Goal: Task Accomplishment & Management: Manage account settings

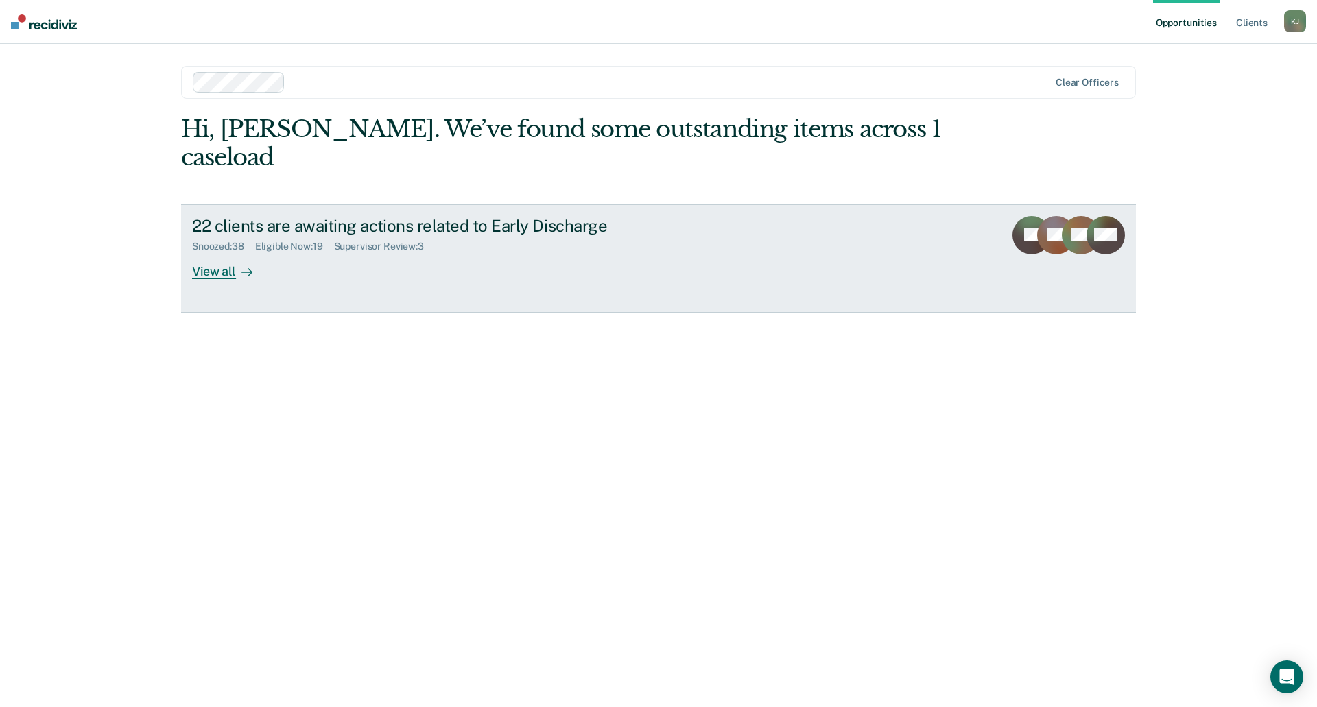
click at [227, 252] on div "View all" at bounding box center [230, 265] width 77 height 27
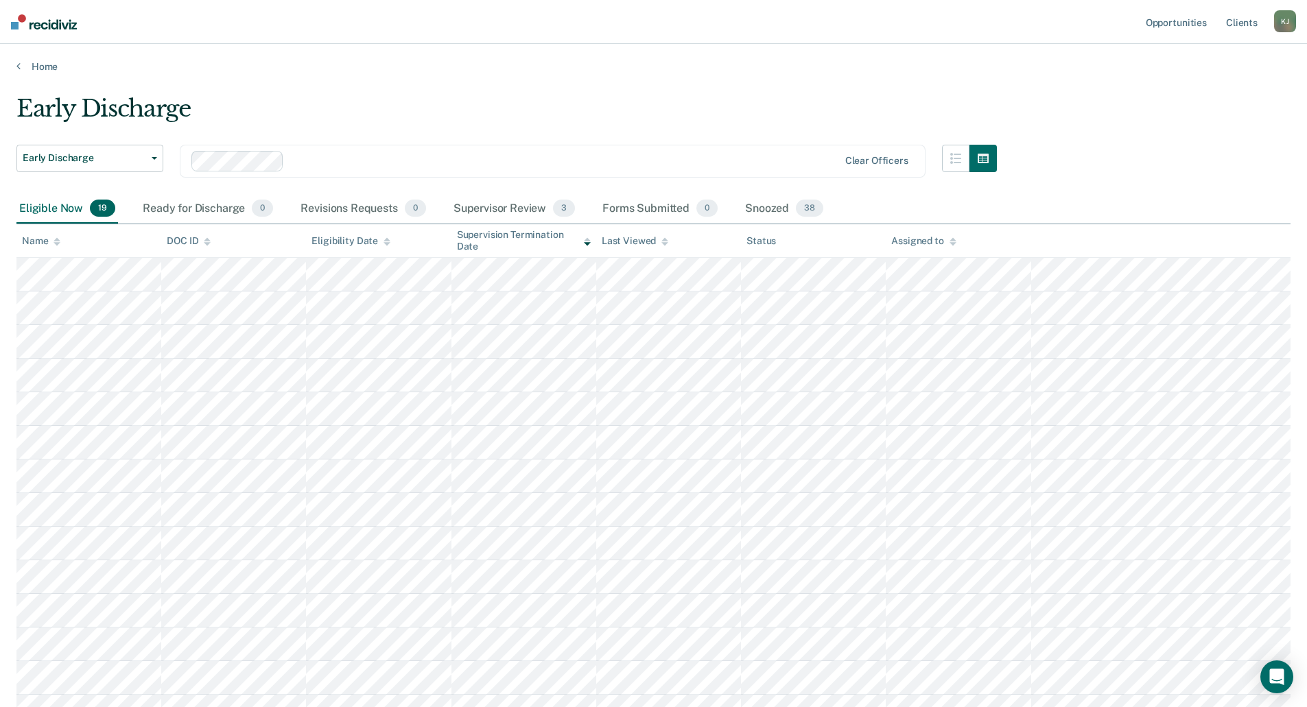
click at [58, 245] on icon at bounding box center [57, 241] width 7 height 9
click at [587, 244] on icon at bounding box center [587, 243] width 7 height 3
click at [584, 237] on icon at bounding box center [587, 241] width 7 height 9
click at [1247, 21] on link "Client s" at bounding box center [1241, 22] width 37 height 44
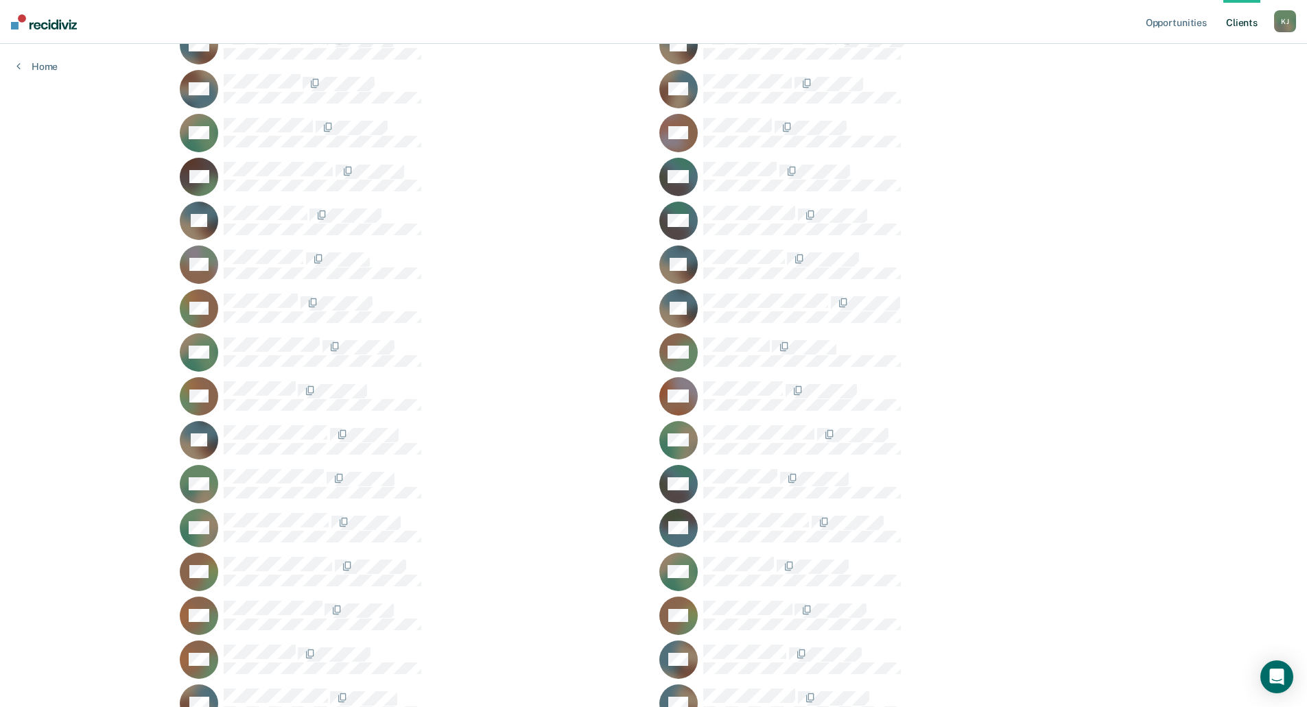
scroll to position [8988, 0]
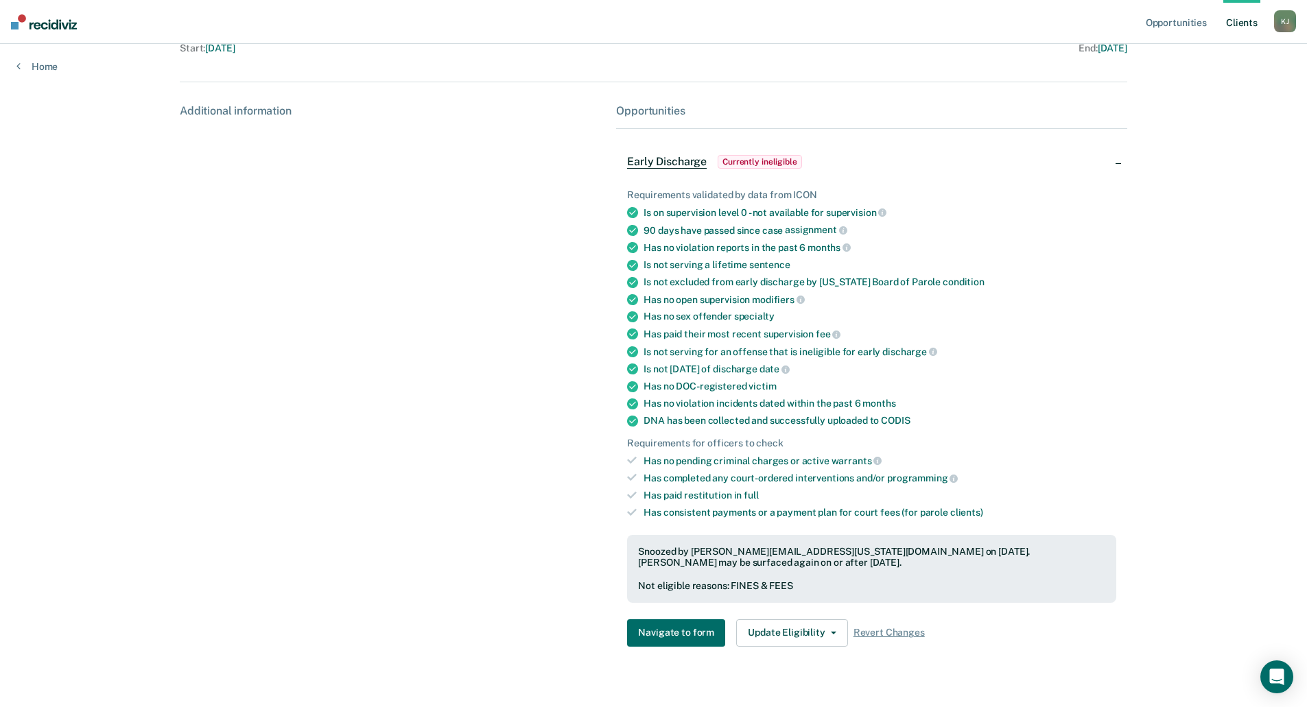
scroll to position [198, 0]
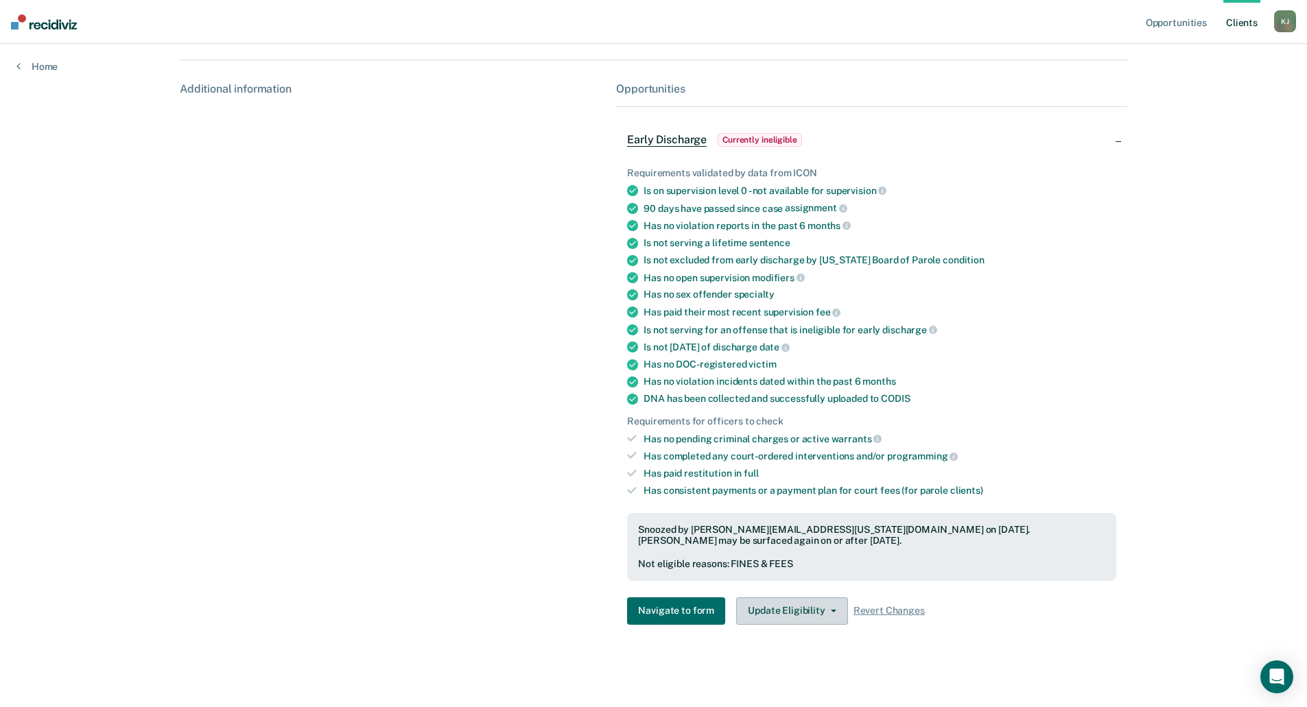
click at [829, 613] on button "Update Eligibility" at bounding box center [791, 611] width 111 height 27
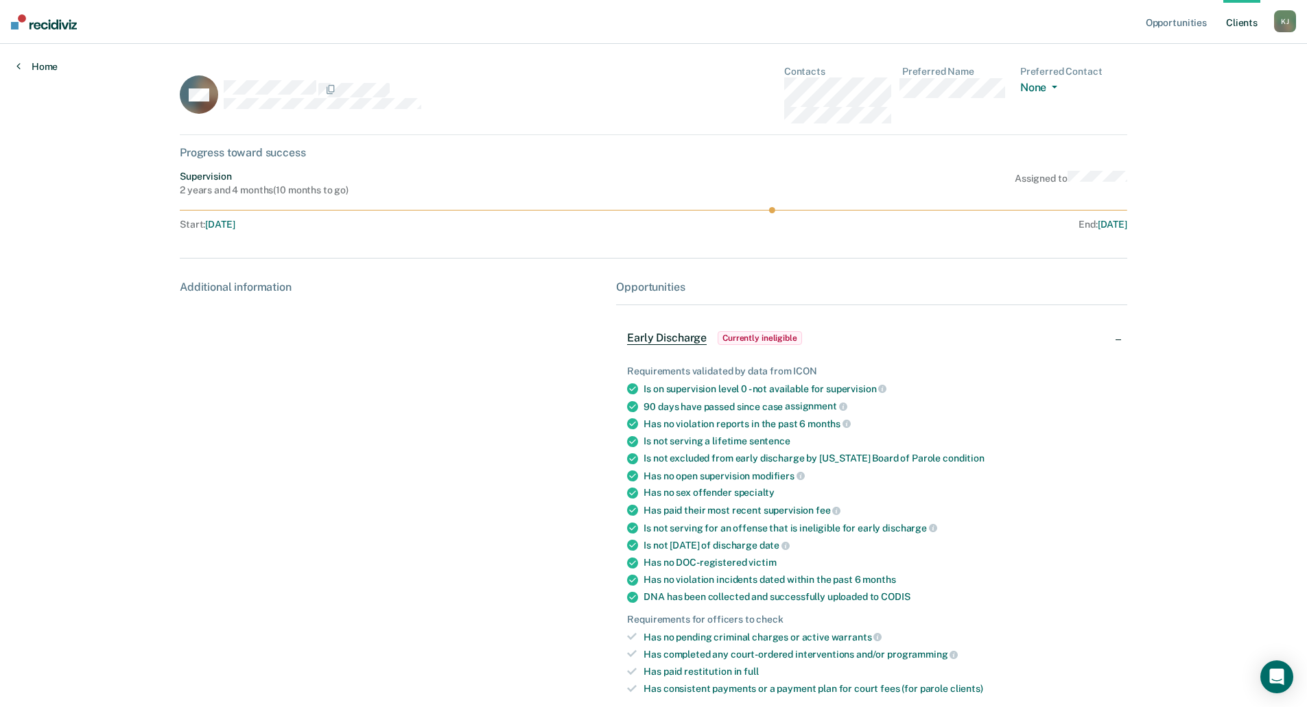
click at [36, 70] on link "Home" at bounding box center [36, 66] width 41 height 12
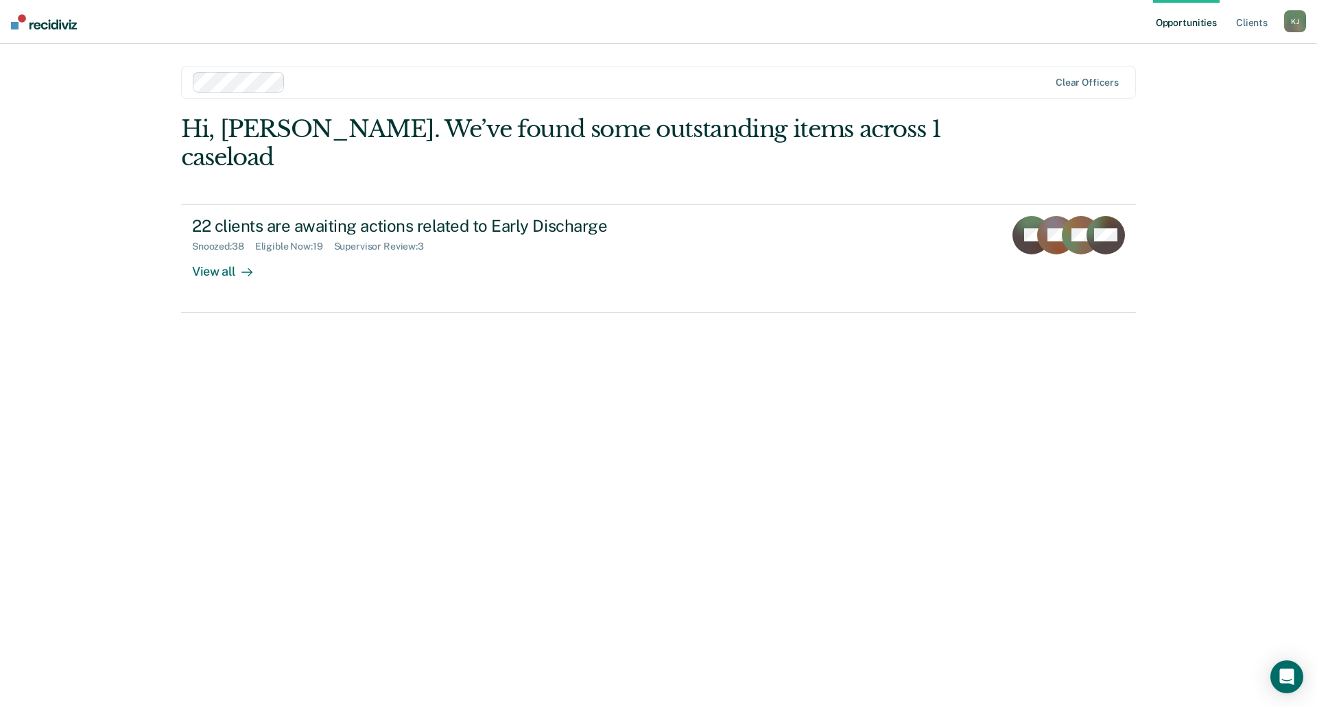
click at [731, 130] on div "Hi, [PERSON_NAME]. We’ve found some outstanding items across 1 caseload" at bounding box center [563, 143] width 764 height 56
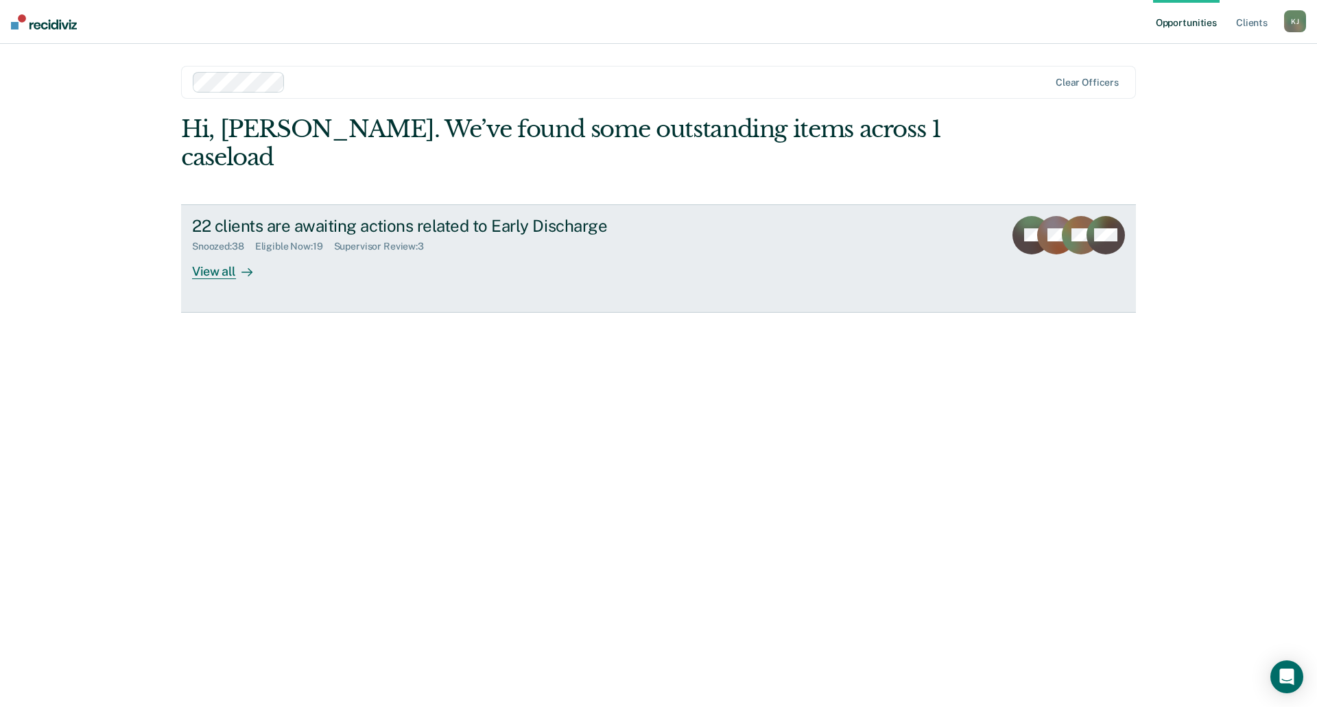
click at [227, 252] on div "View all" at bounding box center [230, 265] width 77 height 27
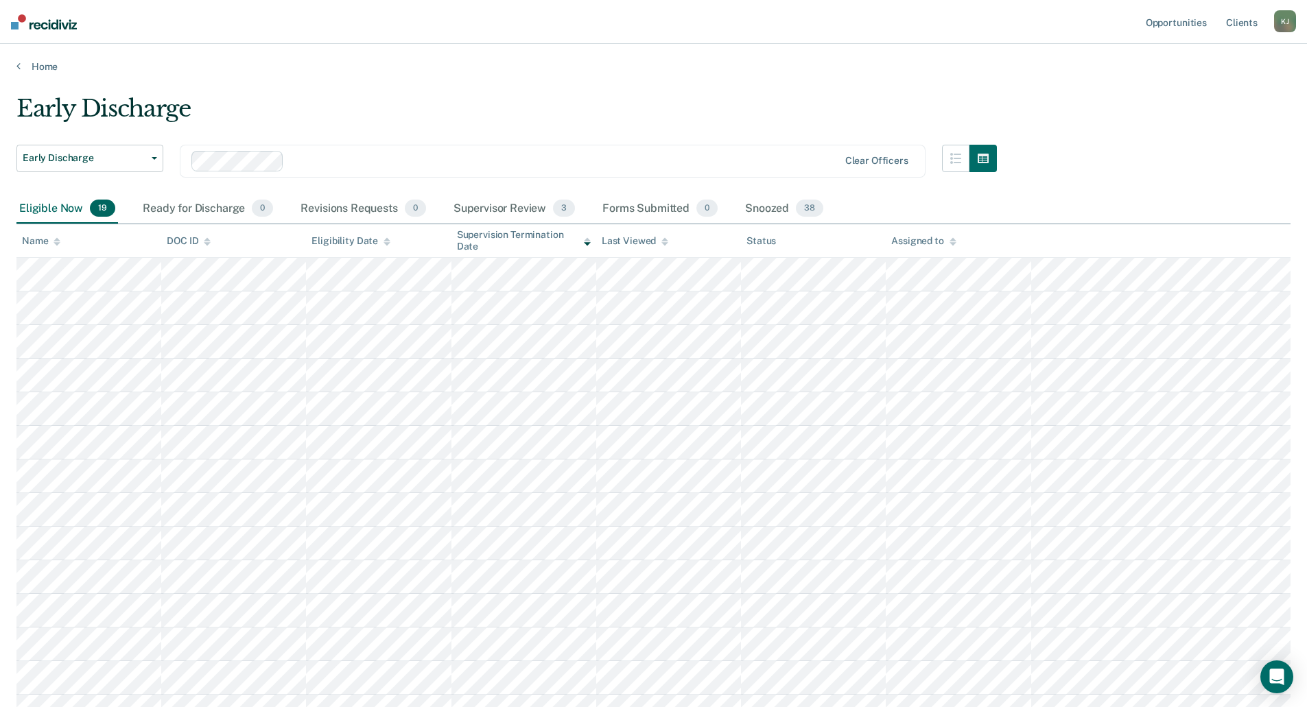
click at [1290, 25] on div "K J" at bounding box center [1285, 21] width 22 height 22
click at [1206, 89] on link "Log Out" at bounding box center [1230, 90] width 110 height 12
